Goal: Task Accomplishment & Management: Use online tool/utility

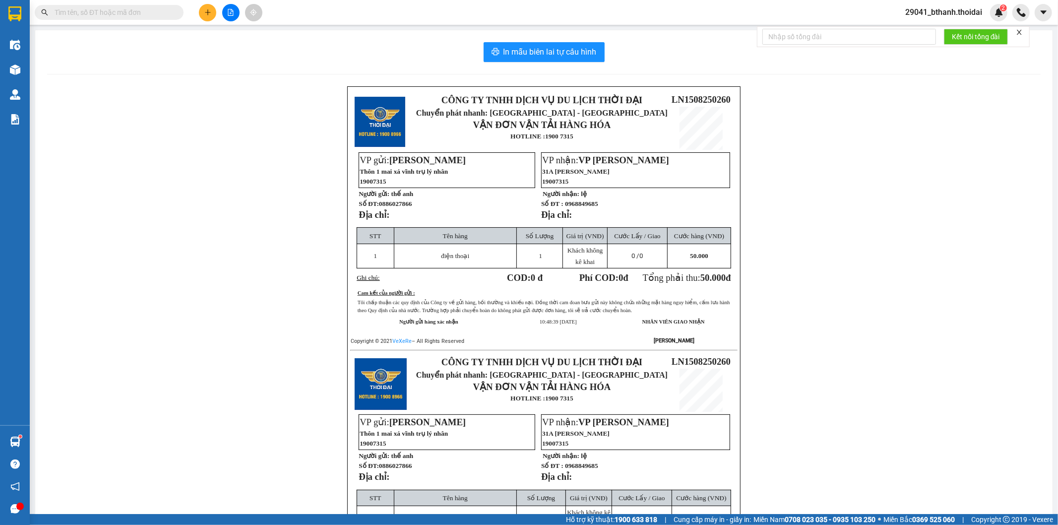
click at [129, 9] on input "text" at bounding box center [113, 12] width 117 height 11
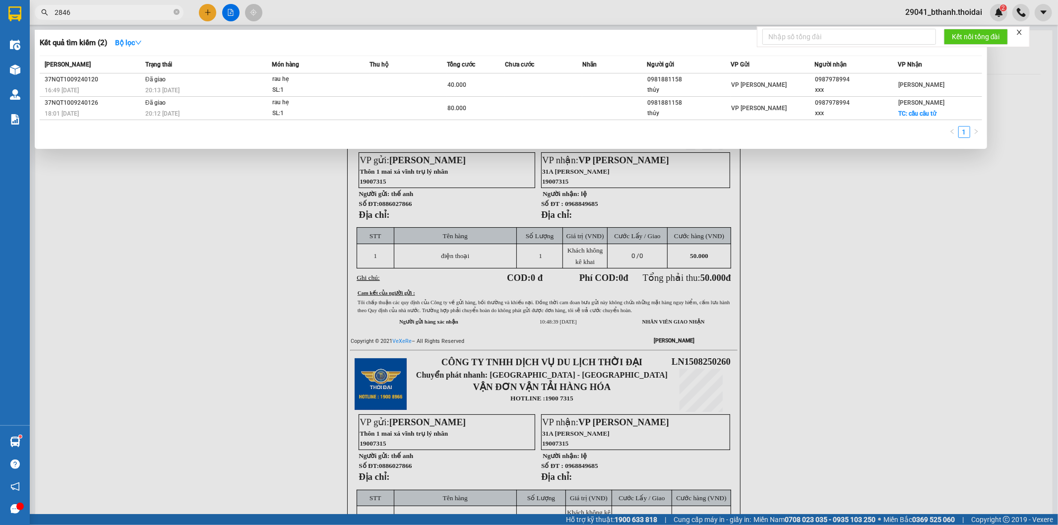
type input "2846"
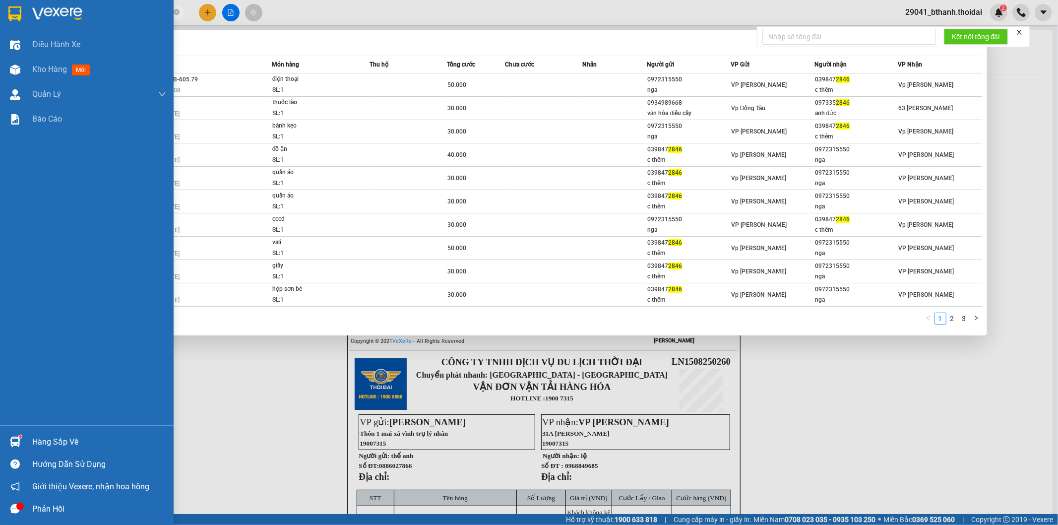
drag, startPoint x: 75, startPoint y: 8, endPoint x: 1, endPoint y: 27, distance: 75.8
click at [1, 27] on section "Kết quả tìm kiếm ( 25 ) Bộ lọc Mã ĐH Trạng thái Món hàng Thu hộ Tổng cước Chưa …" at bounding box center [529, 262] width 1058 height 525
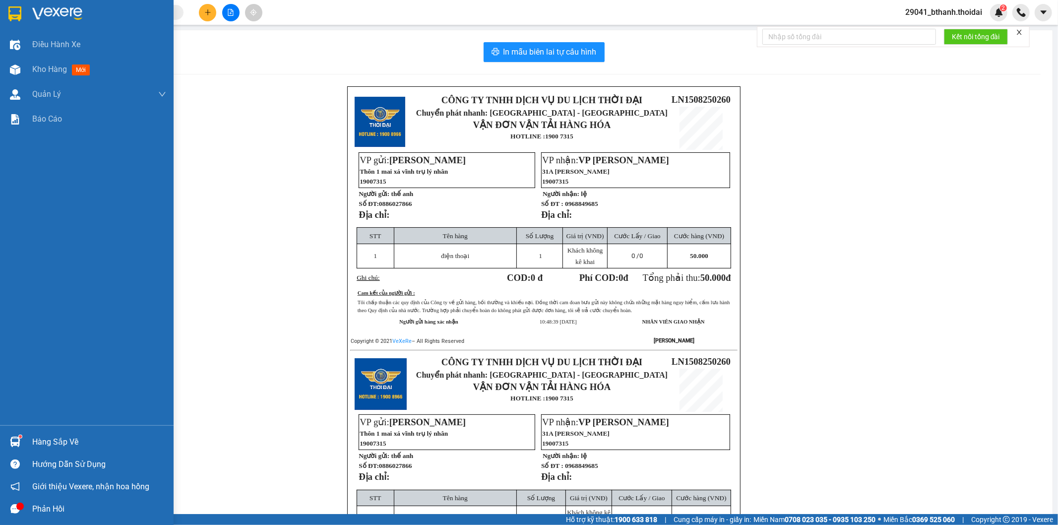
click at [51, 439] on div "Hàng sắp về" at bounding box center [99, 442] width 134 height 15
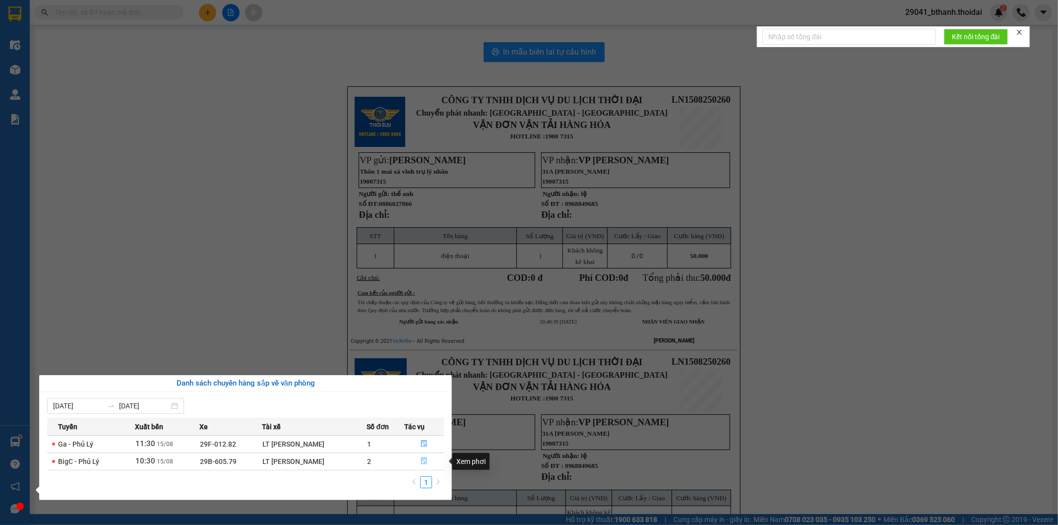
click at [421, 462] on icon "file-done" at bounding box center [424, 460] width 7 height 7
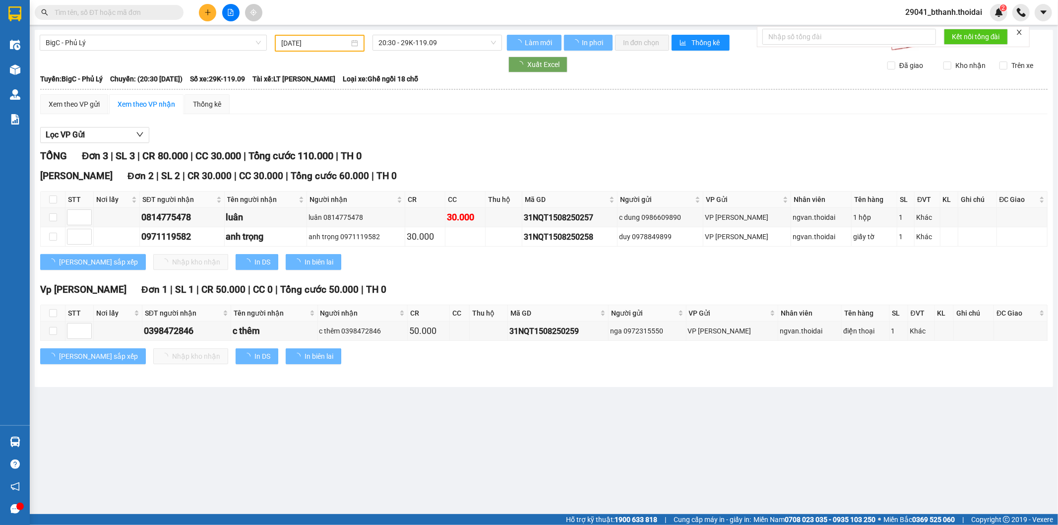
type input "[DATE]"
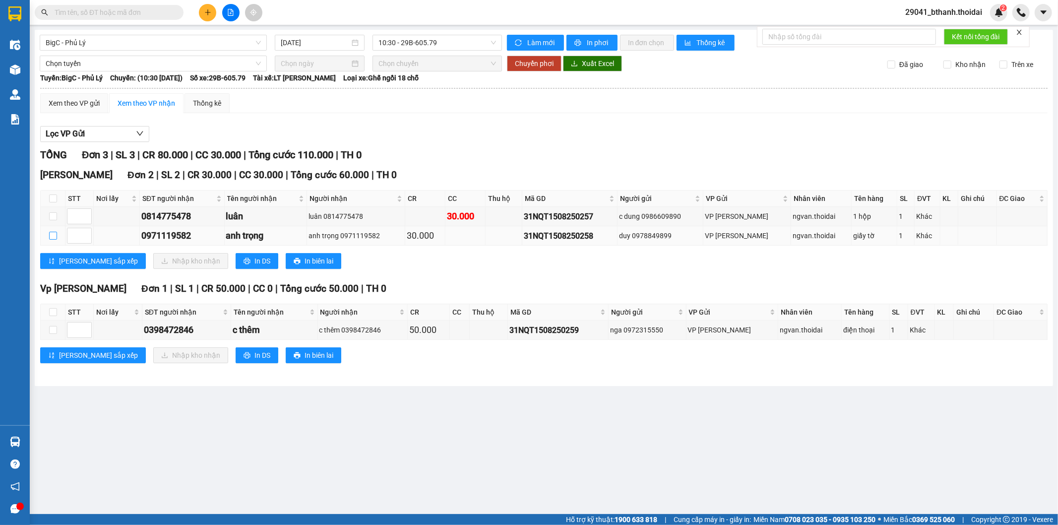
click at [54, 236] on input "checkbox" at bounding box center [53, 236] width 8 height 8
checkbox input "true"
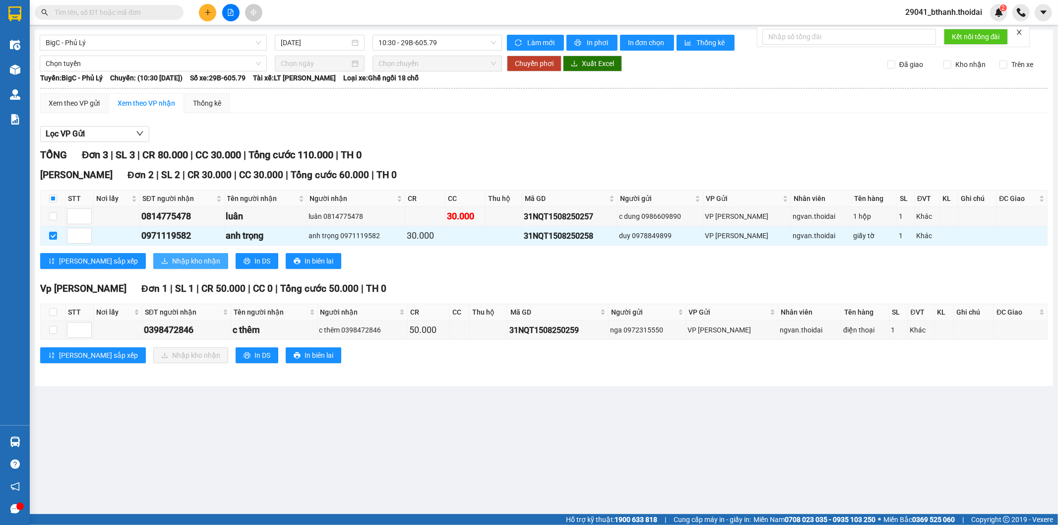
click at [172, 262] on span "Nhập kho nhận" at bounding box center [196, 261] width 48 height 11
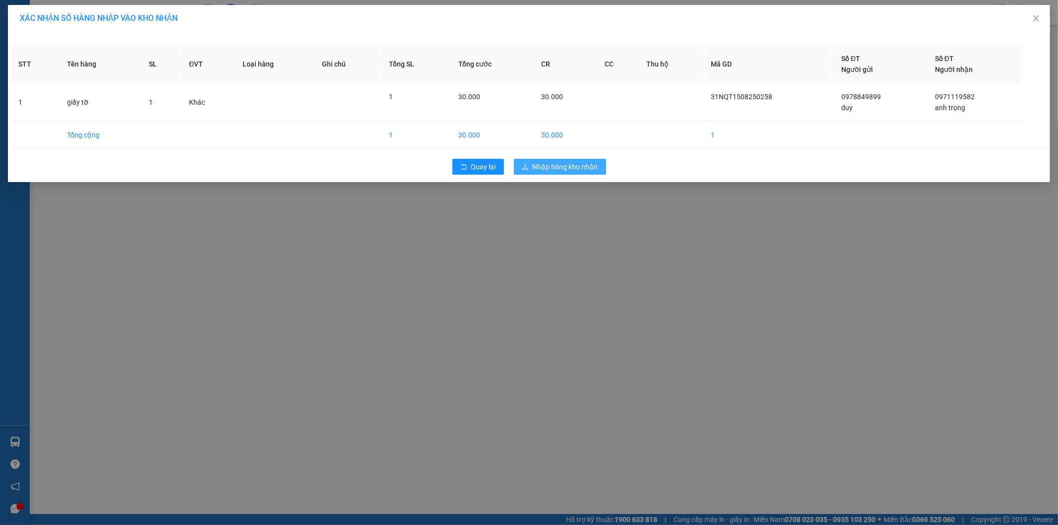
click at [586, 160] on button "Nhập hàng kho nhận" at bounding box center [560, 167] width 92 height 16
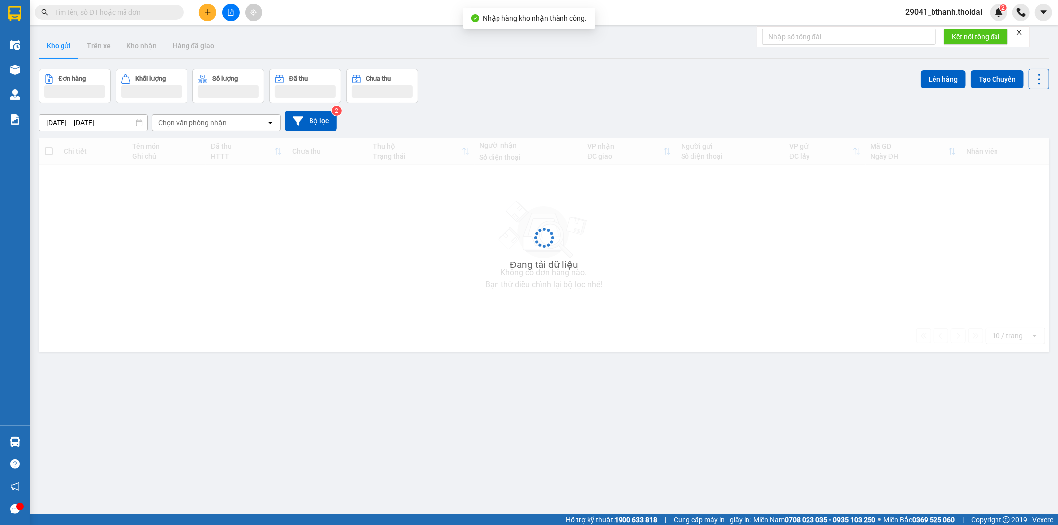
click at [528, 265] on div "Đang tải dữ liệu" at bounding box center [544, 264] width 68 height 15
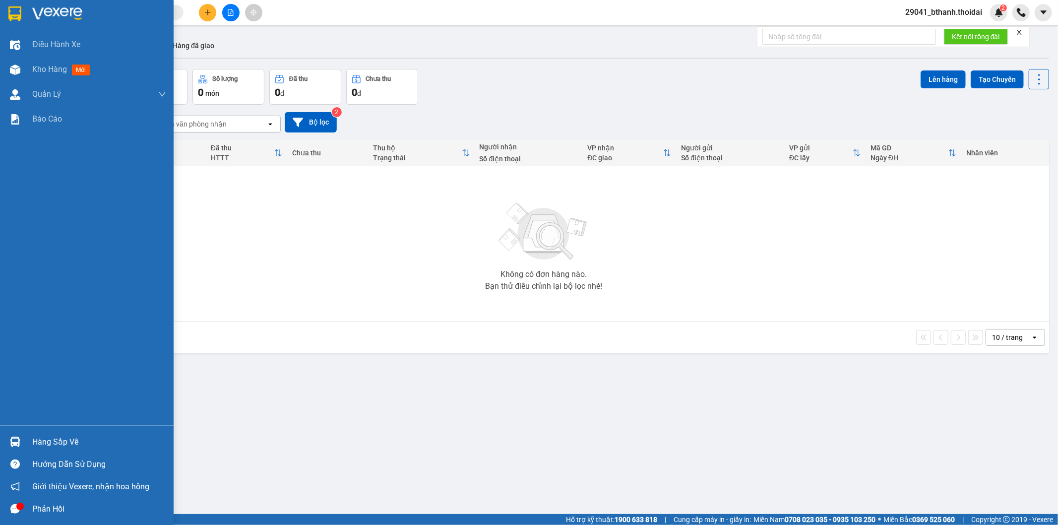
click at [16, 443] on img at bounding box center [15, 442] width 10 height 10
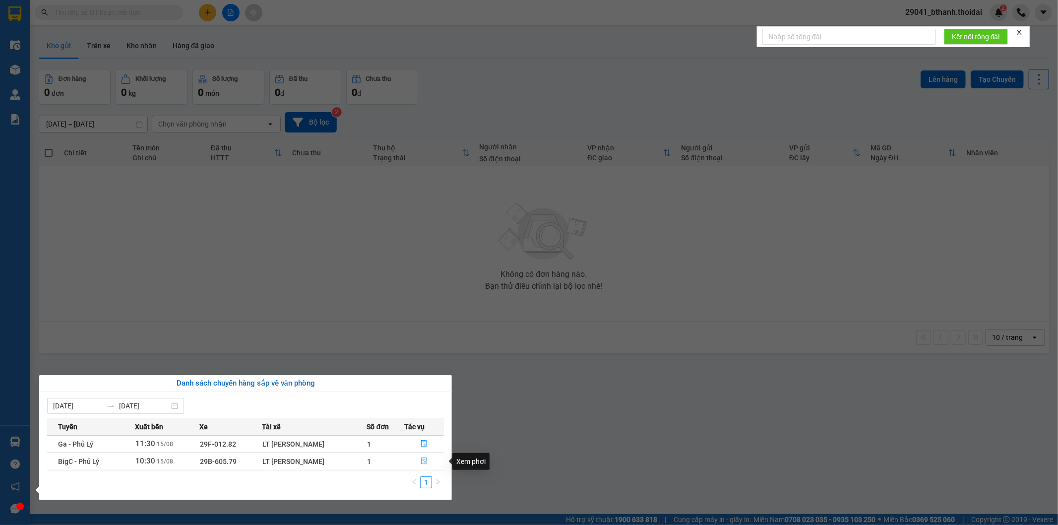
click at [424, 461] on icon "file-done" at bounding box center [424, 460] width 7 height 7
